Goal: Task Accomplishment & Management: Manage account settings

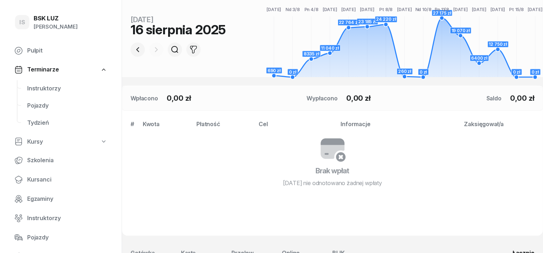
scroll to position [134, 0]
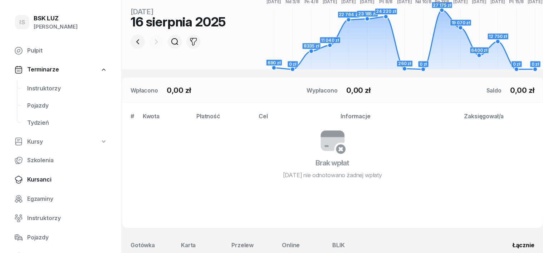
click at [40, 179] on span "Kursanci" at bounding box center [67, 179] width 80 height 9
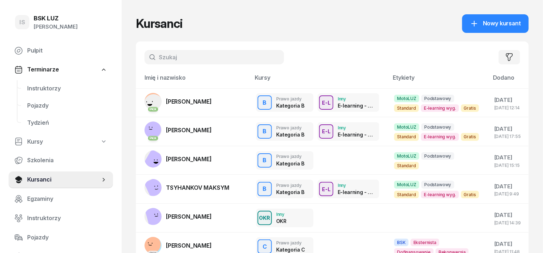
click at [146, 60] on input "text" at bounding box center [213, 57] width 139 height 14
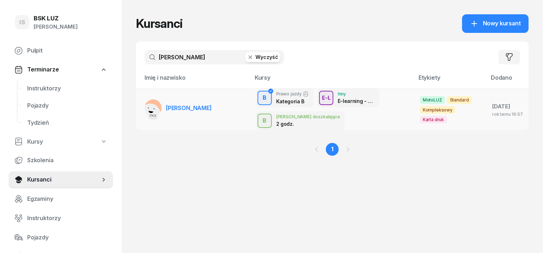
type input "[PERSON_NAME]"
click at [143, 109] on rect at bounding box center [150, 113] width 27 height 27
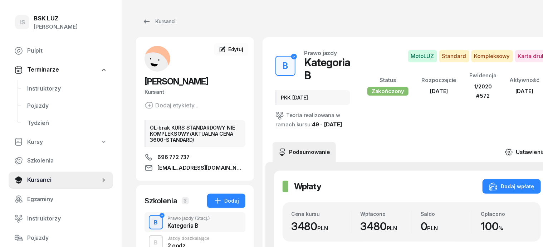
click at [505, 148] on icon at bounding box center [509, 152] width 8 height 8
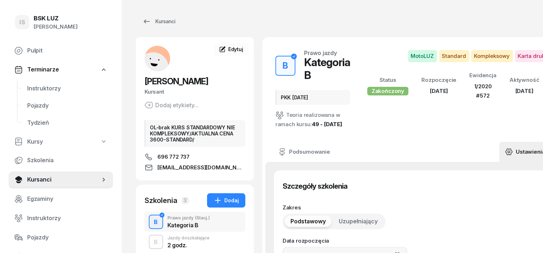
type input "[DATE]"
type input "PKK [DATE]"
type input "72420"
type input "72310"
type input "07393"
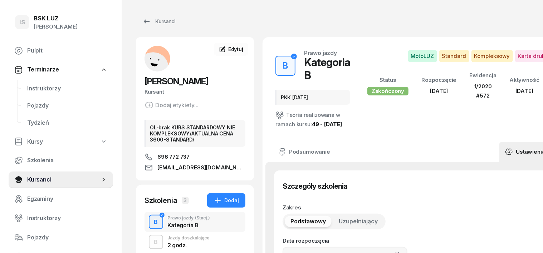
type input "89122"
type input "1/2020"
type input "572"
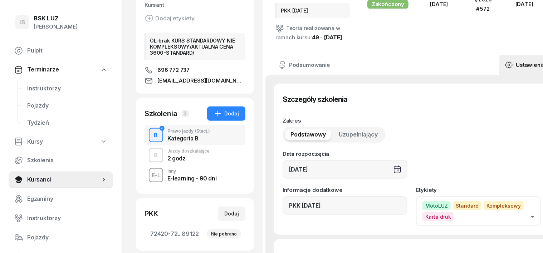
scroll to position [89, 0]
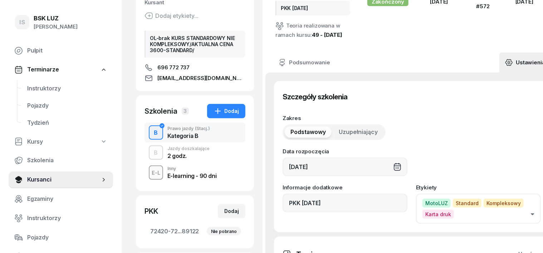
click at [497, 208] on span "Kompleksowy" at bounding box center [503, 203] width 40 height 9
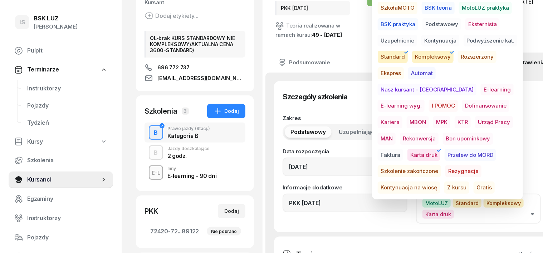
click at [531, 216] on icon "button" at bounding box center [532, 214] width 3 height 2
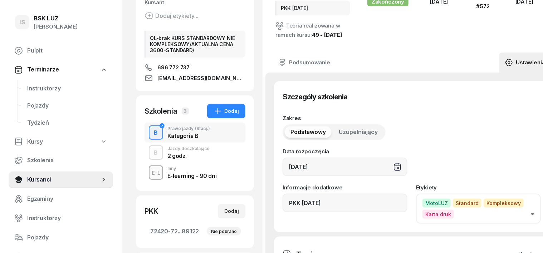
click at [483, 208] on span "Kompleksowy" at bounding box center [503, 203] width 40 height 9
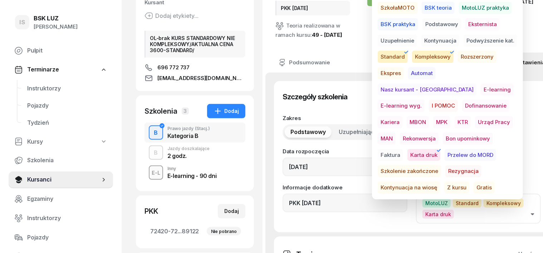
click at [450, 54] on icon "button" at bounding box center [452, 52] width 9 height 9
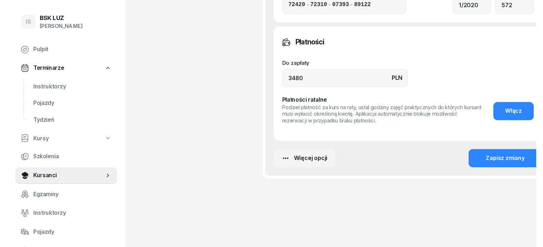
scroll to position [626, 0]
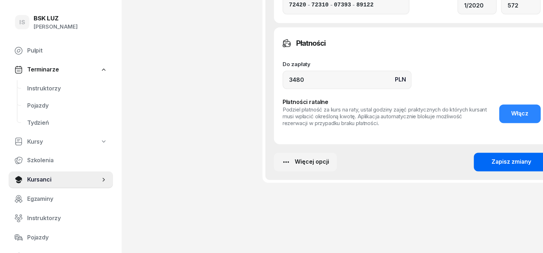
click at [492, 162] on div "Zapisz zmiany" at bounding box center [512, 162] width 40 height 9
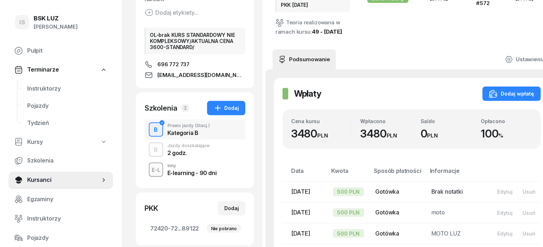
scroll to position [89, 0]
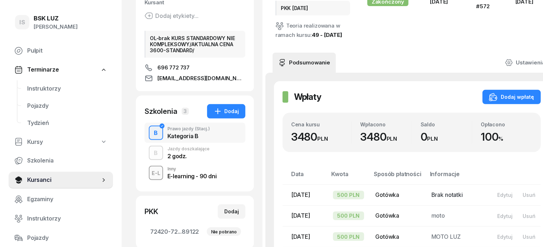
click at [151, 152] on div "B" at bounding box center [156, 153] width 10 height 12
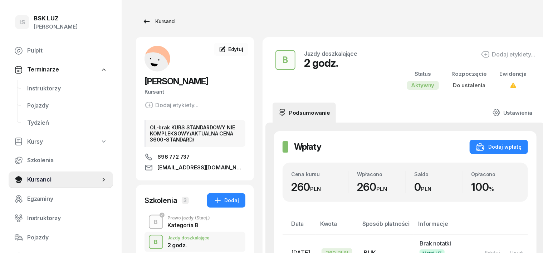
click at [151, 21] on div "Kursanci" at bounding box center [158, 21] width 33 height 9
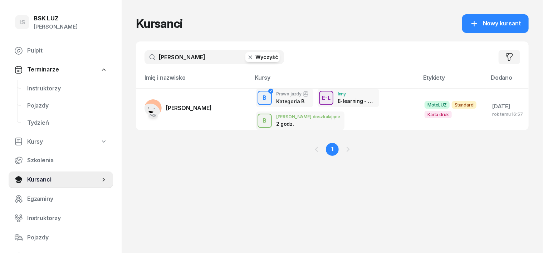
click at [247, 59] on icon "button" at bounding box center [250, 57] width 7 height 7
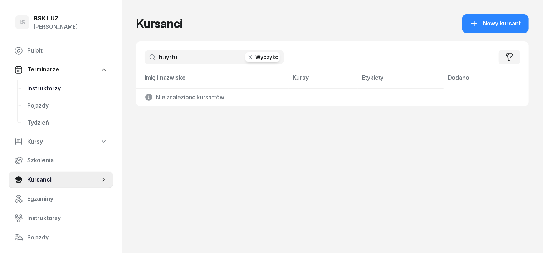
drag, startPoint x: 154, startPoint y: 56, endPoint x: 92, endPoint y: 94, distance: 73.1
click at [143, 65] on div "huyrtu Wyczyść Filtruj" at bounding box center [332, 56] width 393 height 31
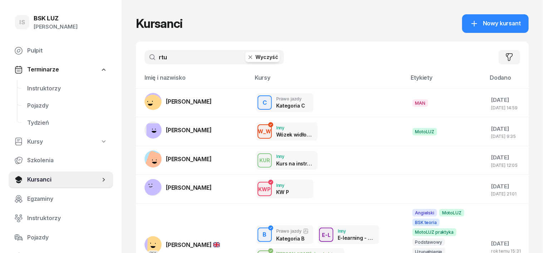
click at [154, 56] on input "rtu" at bounding box center [213, 57] width 139 height 14
type input "r"
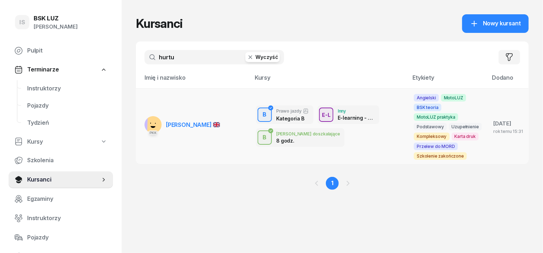
type input "hurtu"
click at [147, 115] on rect at bounding box center [157, 125] width 21 height 21
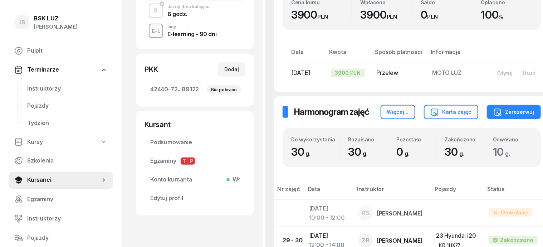
scroll to position [223, 0]
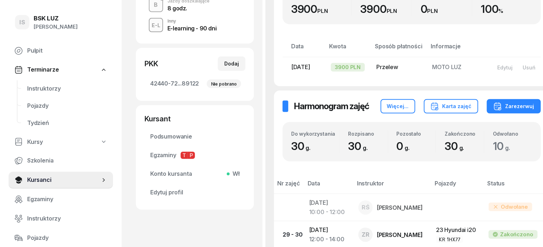
click at [151, 5] on div "B" at bounding box center [156, 5] width 10 height 12
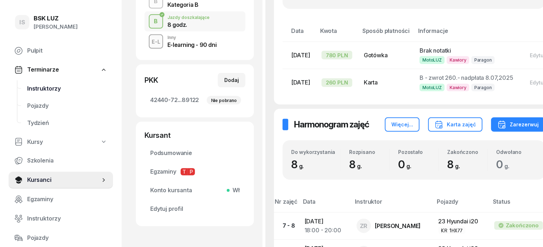
scroll to position [134, 0]
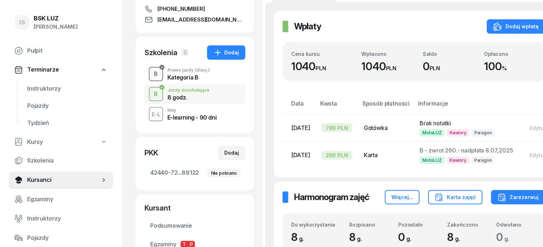
click at [151, 71] on div "B" at bounding box center [156, 74] width 10 height 12
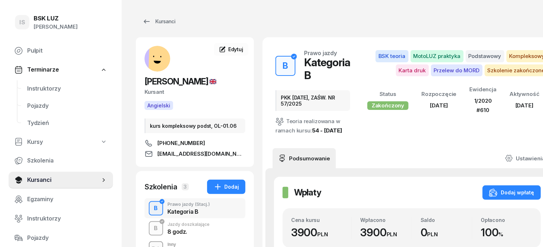
click at [149, 227] on div "button" at bounding box center [155, 228] width 13 height 13
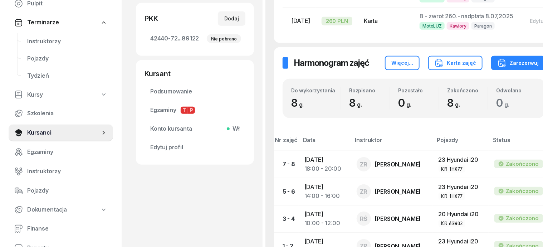
scroll to position [89, 0]
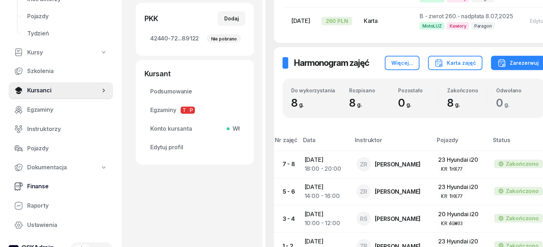
click at [15, 186] on icon at bounding box center [18, 186] width 9 height 9
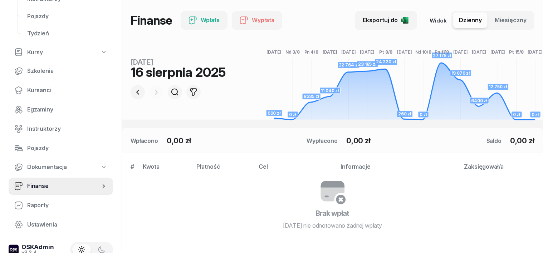
scroll to position [89, 0]
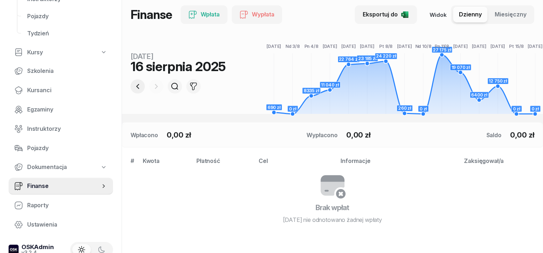
click at [133, 89] on icon "button" at bounding box center [137, 86] width 9 height 9
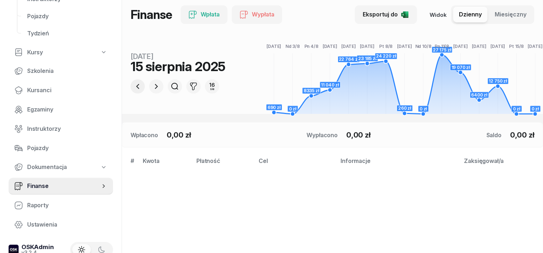
click at [133, 89] on icon "button" at bounding box center [137, 86] width 9 height 9
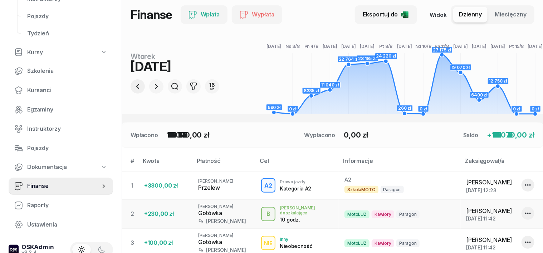
click at [133, 89] on icon "button" at bounding box center [137, 86] width 9 height 9
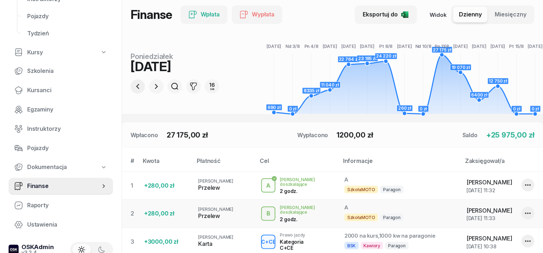
click at [133, 89] on icon "button" at bounding box center [137, 86] width 9 height 9
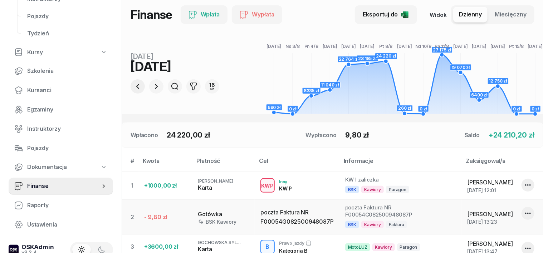
click at [136, 86] on icon "button" at bounding box center [137, 86] width 3 height 5
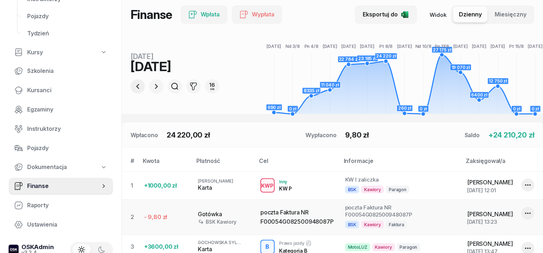
click at [136, 86] on icon "button" at bounding box center [137, 86] width 3 height 5
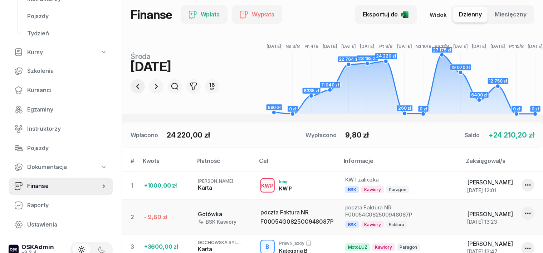
click at [136, 86] on icon "button" at bounding box center [137, 86] width 3 height 5
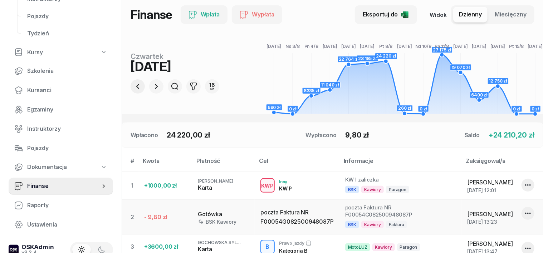
click at [136, 86] on icon "button" at bounding box center [137, 86] width 3 height 5
click at [133, 86] on icon "button" at bounding box center [137, 86] width 9 height 9
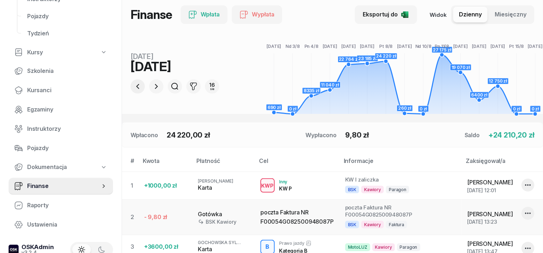
click at [133, 86] on icon "button" at bounding box center [137, 86] width 9 height 9
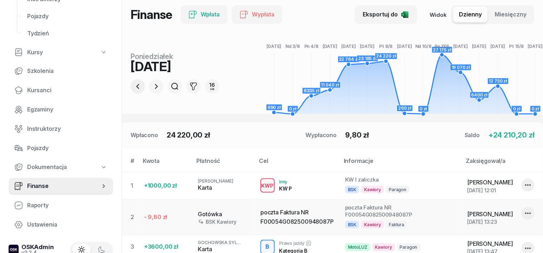
click at [133, 86] on icon "button" at bounding box center [137, 86] width 9 height 9
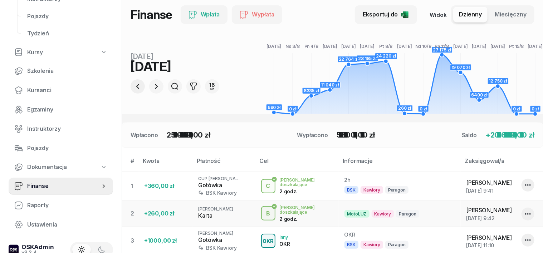
click at [133, 85] on icon "button" at bounding box center [137, 86] width 9 height 9
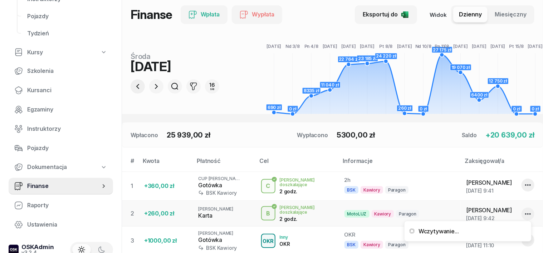
click at [133, 85] on icon "button" at bounding box center [137, 86] width 9 height 9
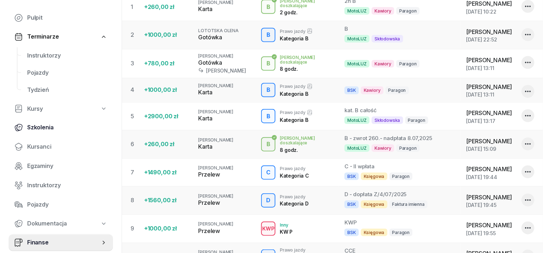
scroll to position [44, 0]
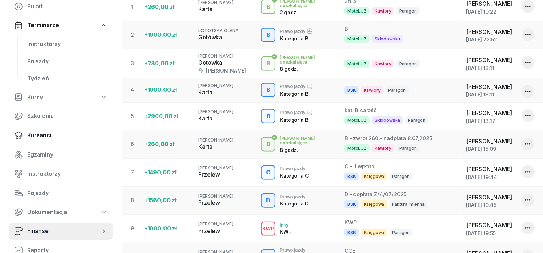
click at [45, 134] on span "Kursanci" at bounding box center [67, 135] width 80 height 9
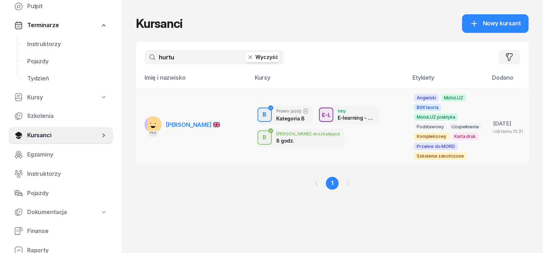
click at [147, 115] on rect at bounding box center [157, 125] width 21 height 21
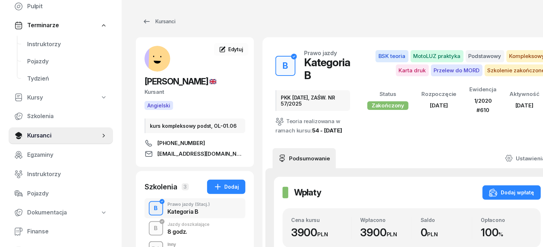
click at [151, 229] on div "B" at bounding box center [156, 228] width 10 height 12
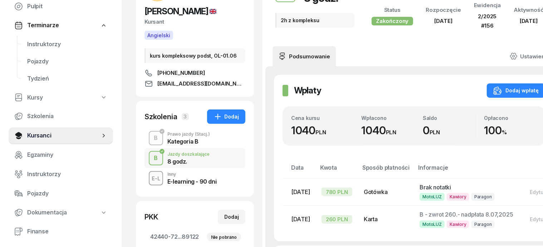
scroll to position [89, 0]
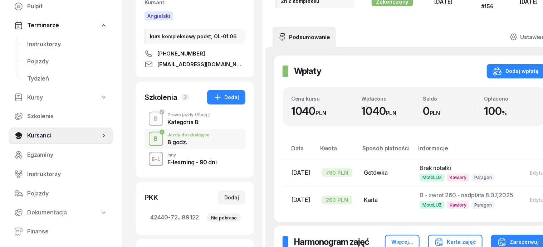
click at [149, 132] on button "B" at bounding box center [156, 139] width 14 height 14
